Goal: Connect with others: Connect with others

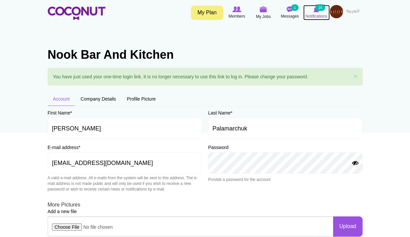
click at [316, 15] on span "Notifications" at bounding box center [317, 16] width 22 height 7
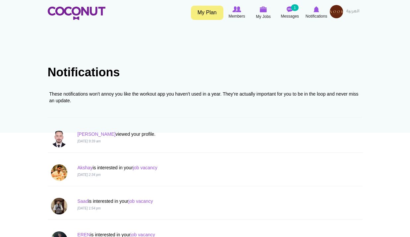
click at [135, 198] on p "Saad is interested in your job vacancy" at bounding box center [178, 201] width 202 height 7
click at [137, 199] on link "job vacancy" at bounding box center [141, 200] width 25 height 5
click at [84, 200] on link "Saad" at bounding box center [82, 200] width 11 height 5
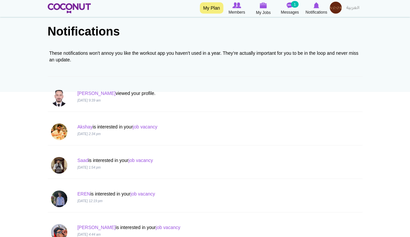
scroll to position [100, 0]
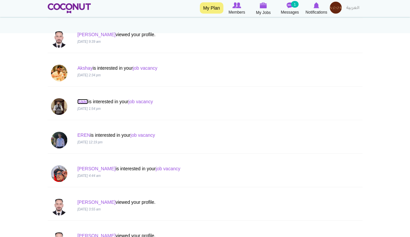
click at [78, 101] on link "Saad" at bounding box center [82, 101] width 11 height 5
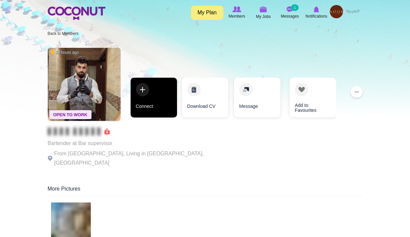
click at [150, 103] on link "Connect" at bounding box center [154, 98] width 46 height 40
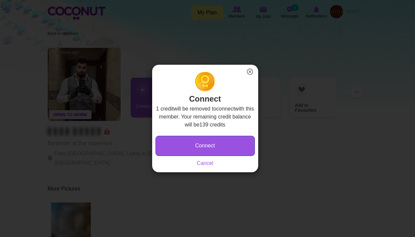
click at [210, 144] on button "Connect" at bounding box center [206, 146] width 100 height 20
